Goal: Check status: Check status

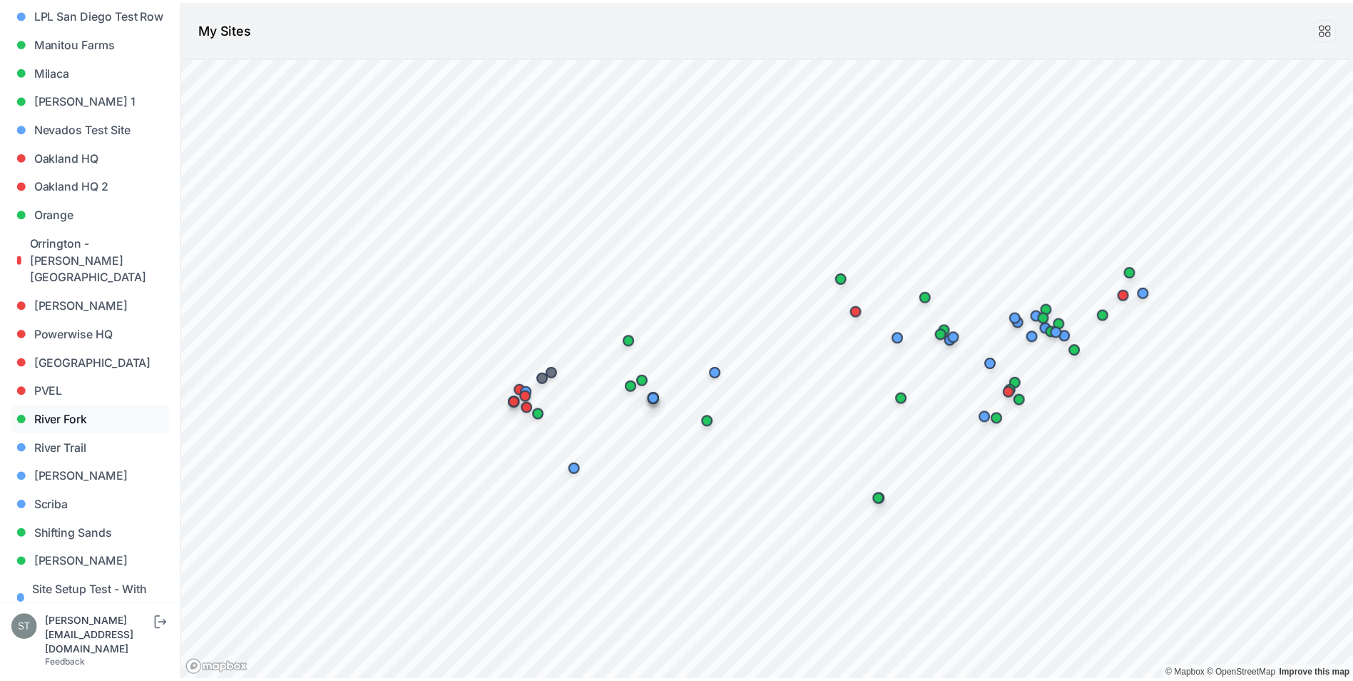
scroll to position [642, 0]
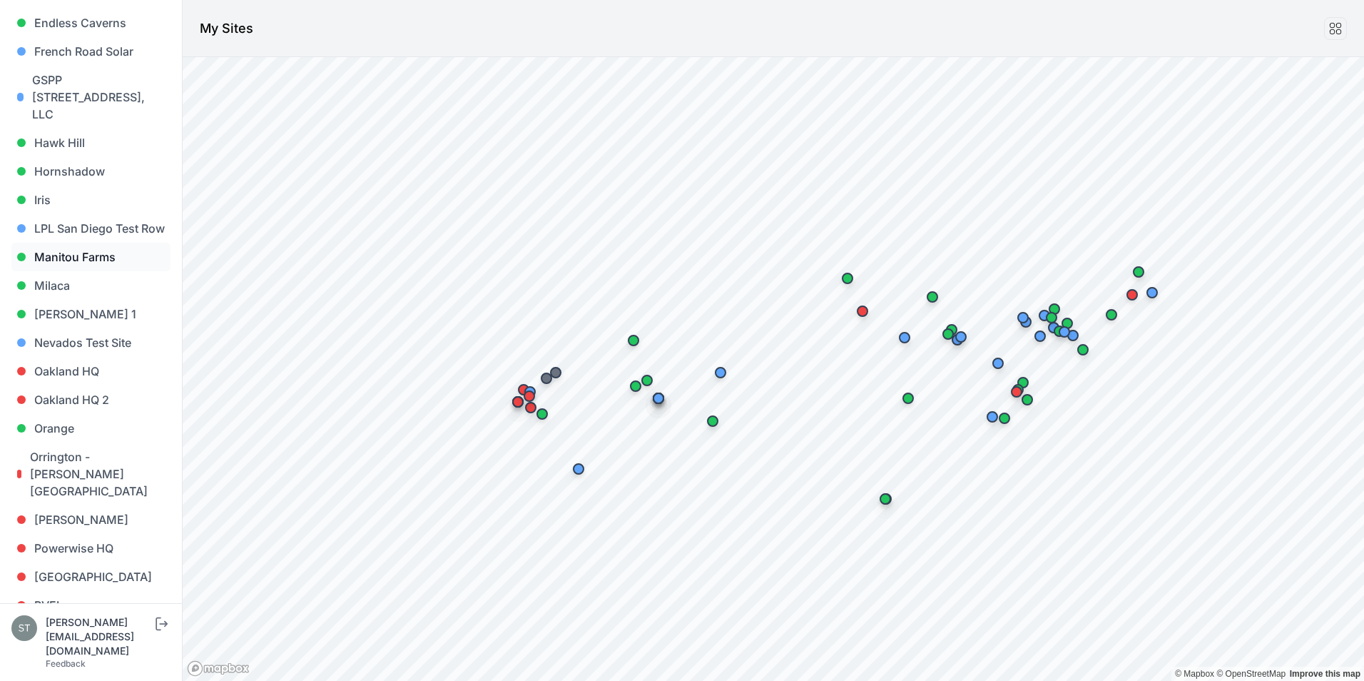
click at [106, 255] on link "Manitou Farms" at bounding box center [90, 257] width 159 height 29
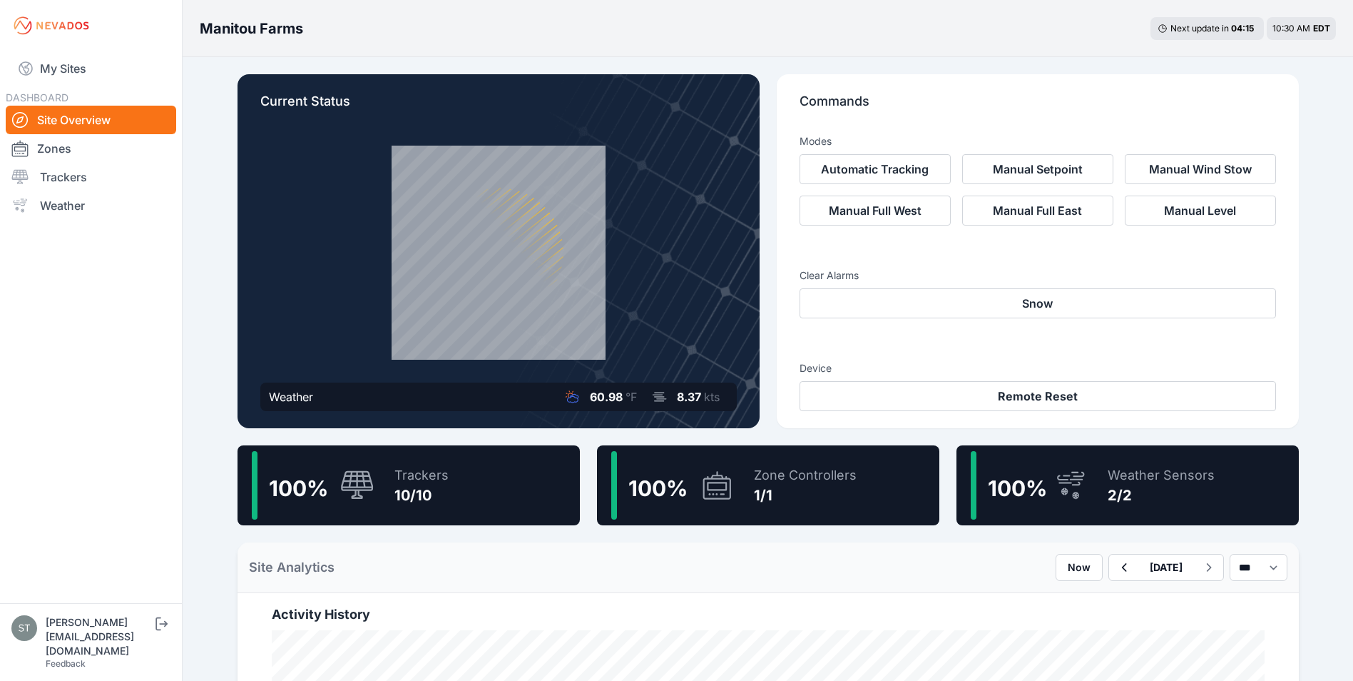
click at [1182, 481] on div "Weather Sensors" at bounding box center [1161, 475] width 107 height 20
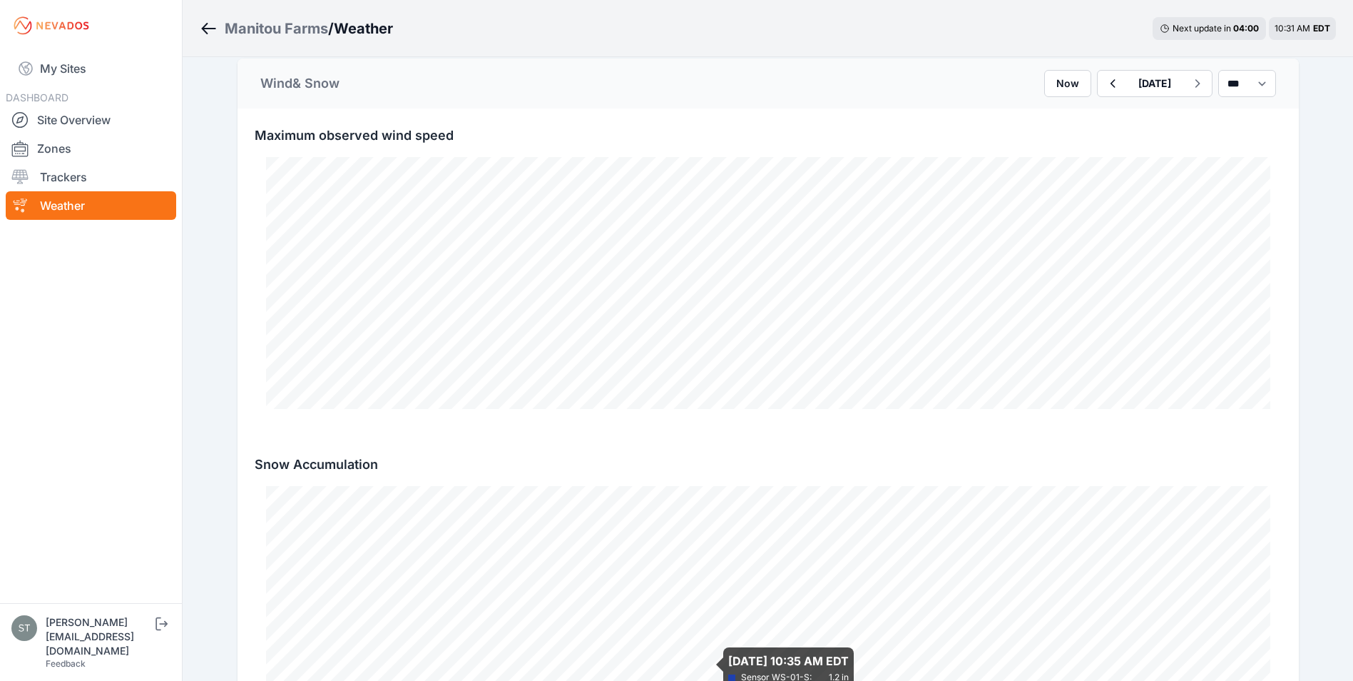
scroll to position [401, 0]
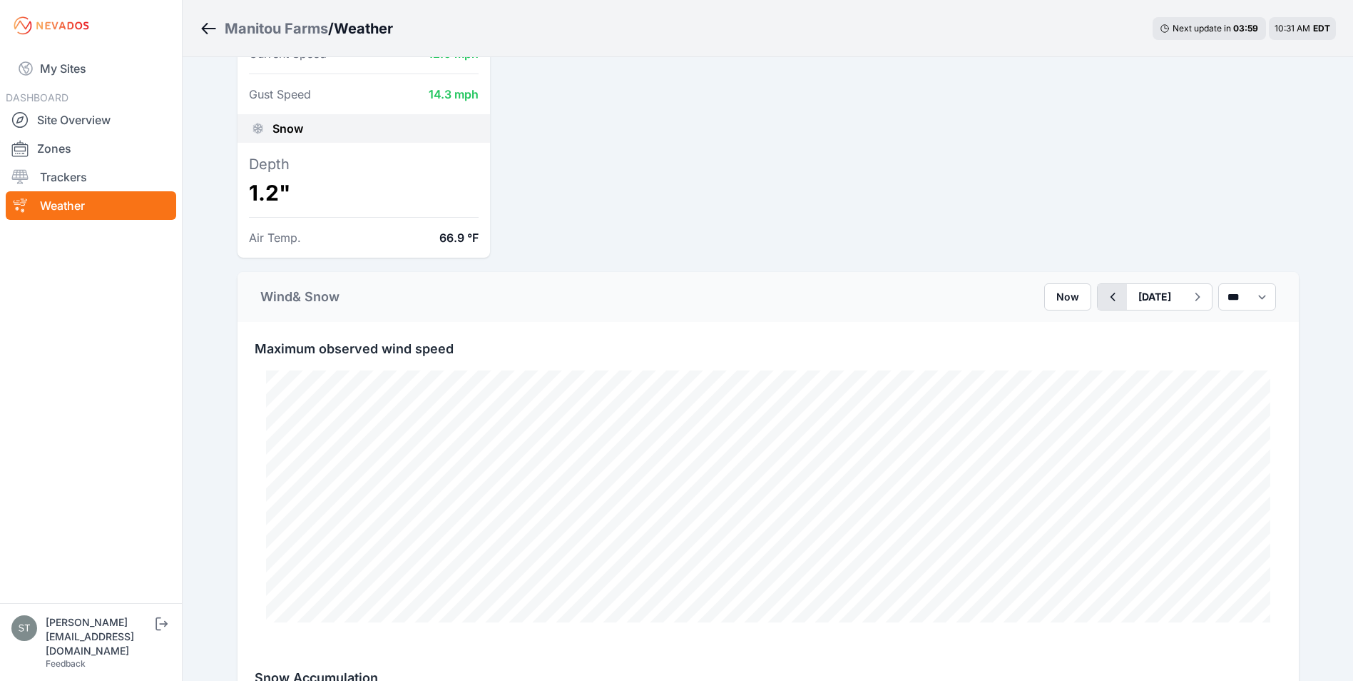
click at [1104, 293] on icon "button" at bounding box center [1113, 296] width 18 height 17
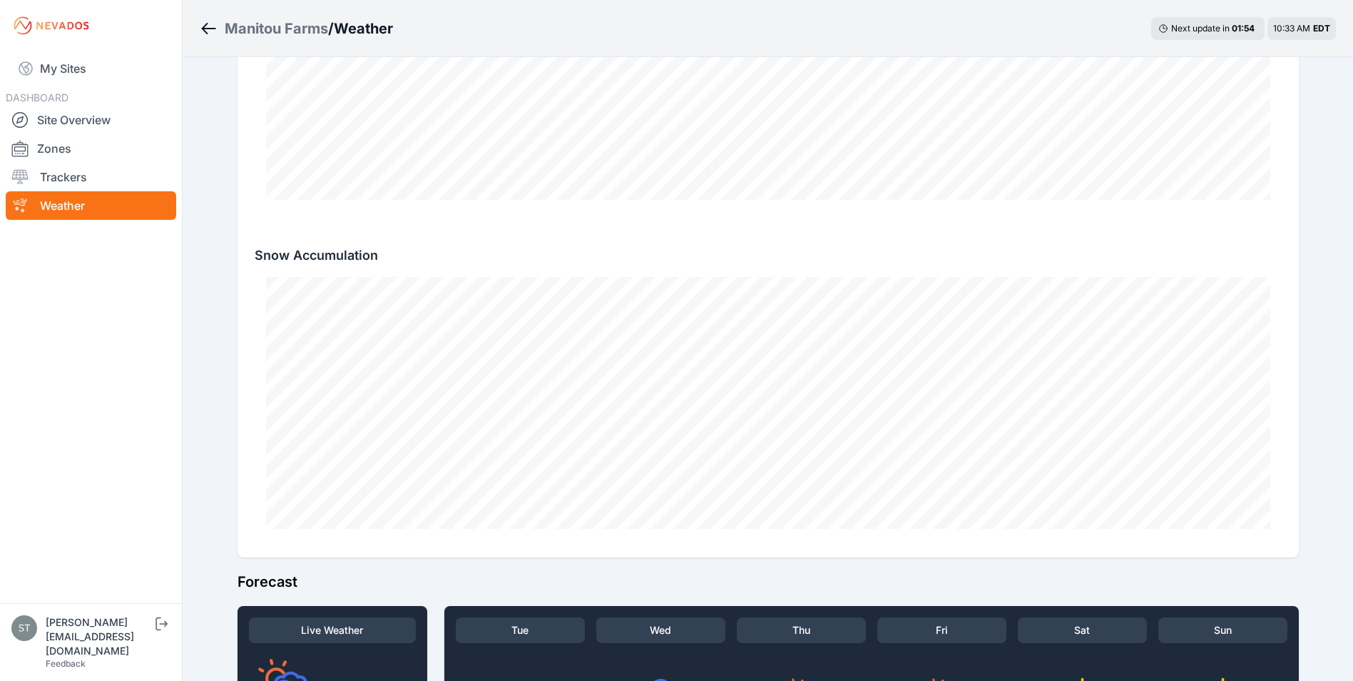
scroll to position [829, 0]
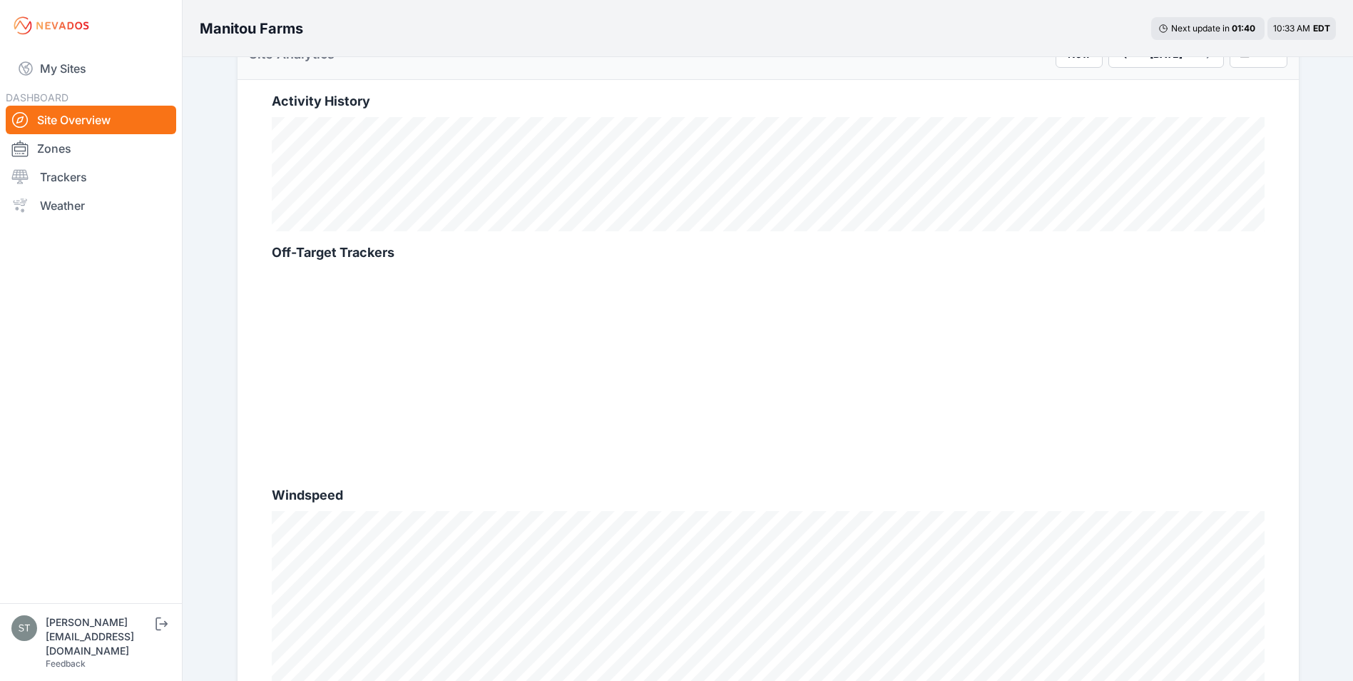
scroll to position [469, 0]
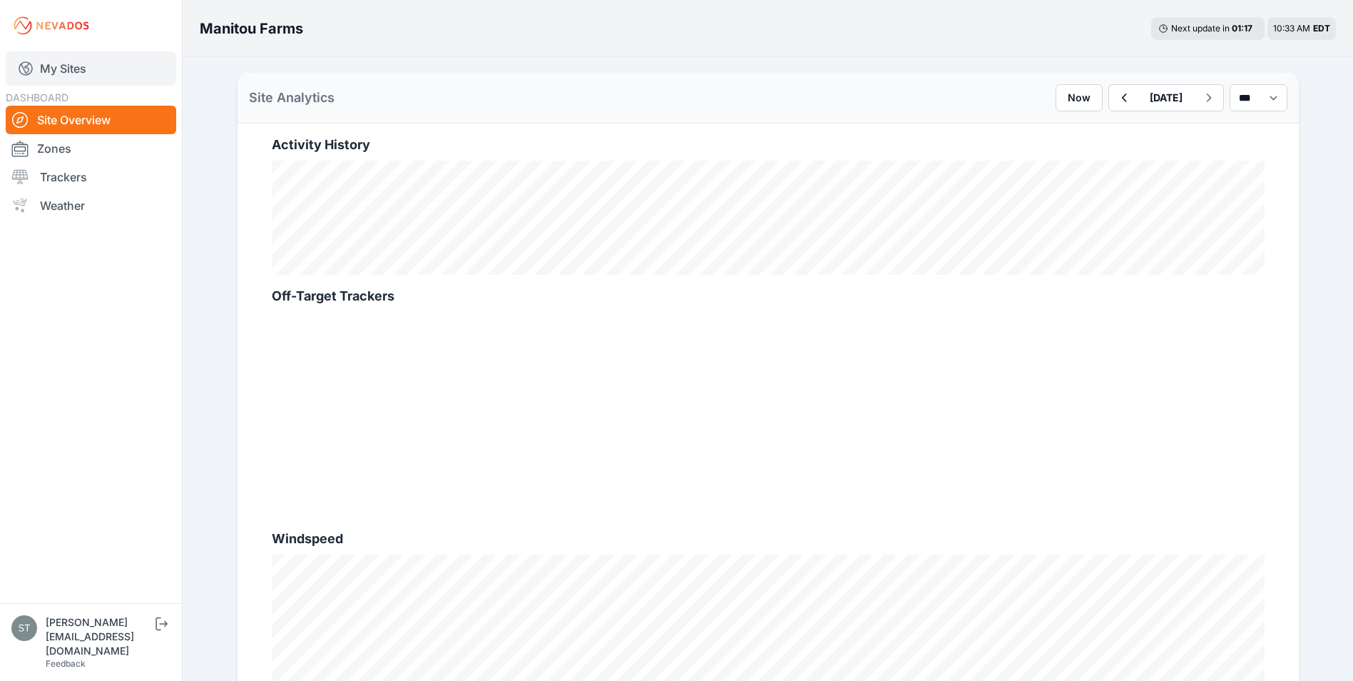
click at [43, 69] on link "My Sites" at bounding box center [91, 68] width 171 height 34
